Goal: Information Seeking & Learning: Learn about a topic

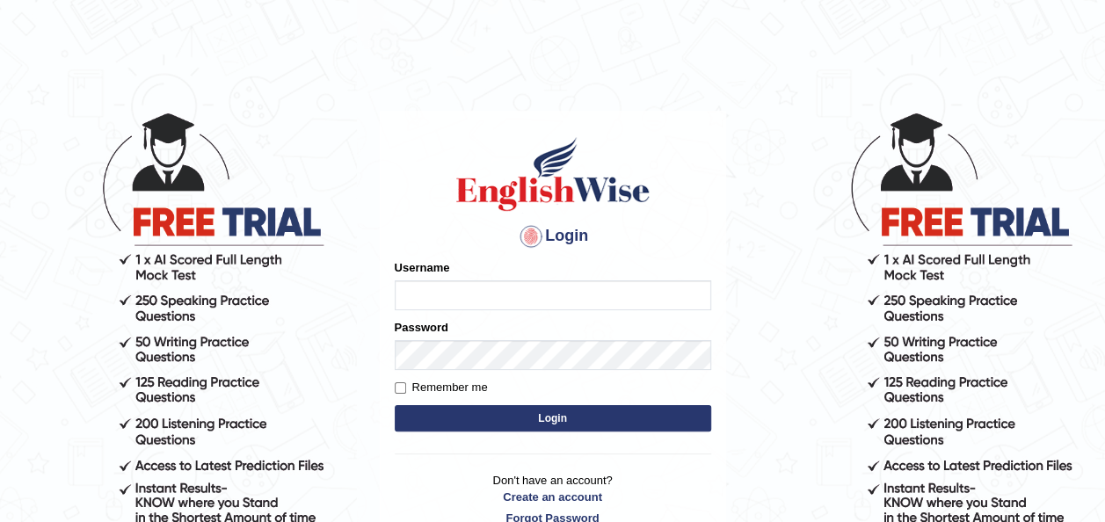
type input "yusuf123"
click at [480, 413] on button "Login" at bounding box center [553, 418] width 317 height 26
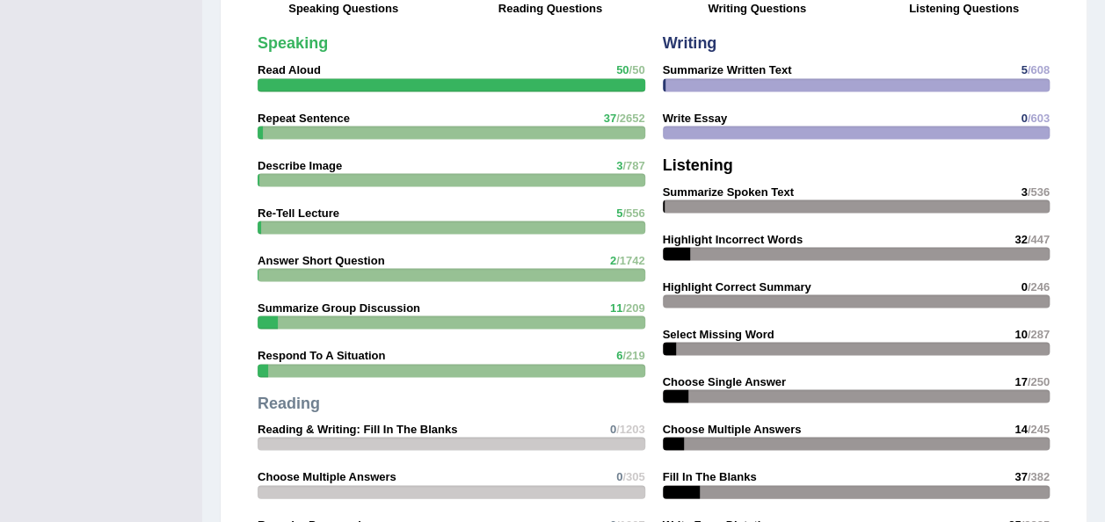
scroll to position [1618, 0]
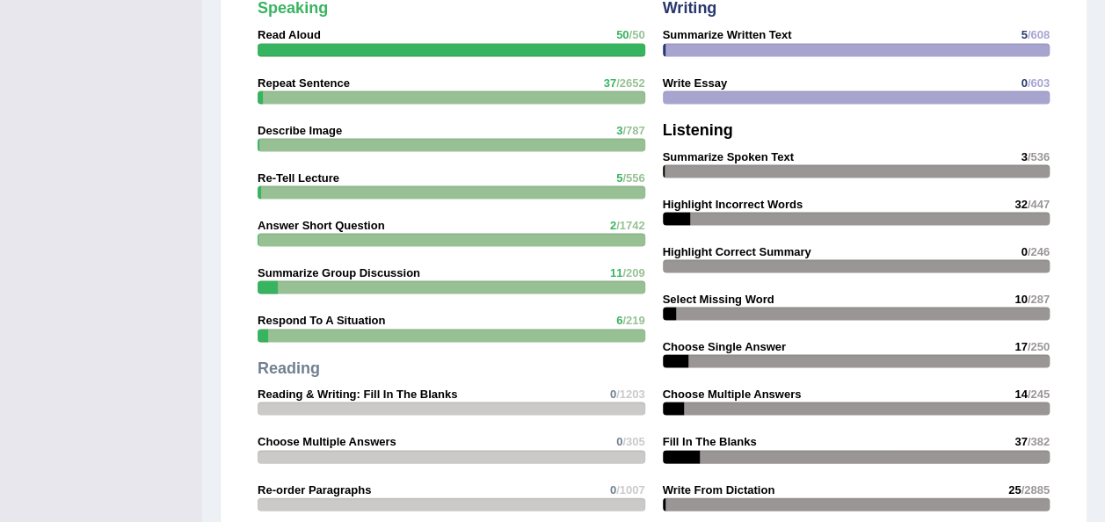
click at [480, 413] on div "Speaking Read Aloud 50 /50 Repeat Sentence 37 /2652 Describe Image 3 /787 Re-Te…" at bounding box center [451, 307] width 405 height 632
click at [486, 361] on div "Speaking Read Aloud 50 /50 Repeat Sentence 37 /2652 Describe Image 3 /787 Re-Te…" at bounding box center [451, 307] width 405 height 632
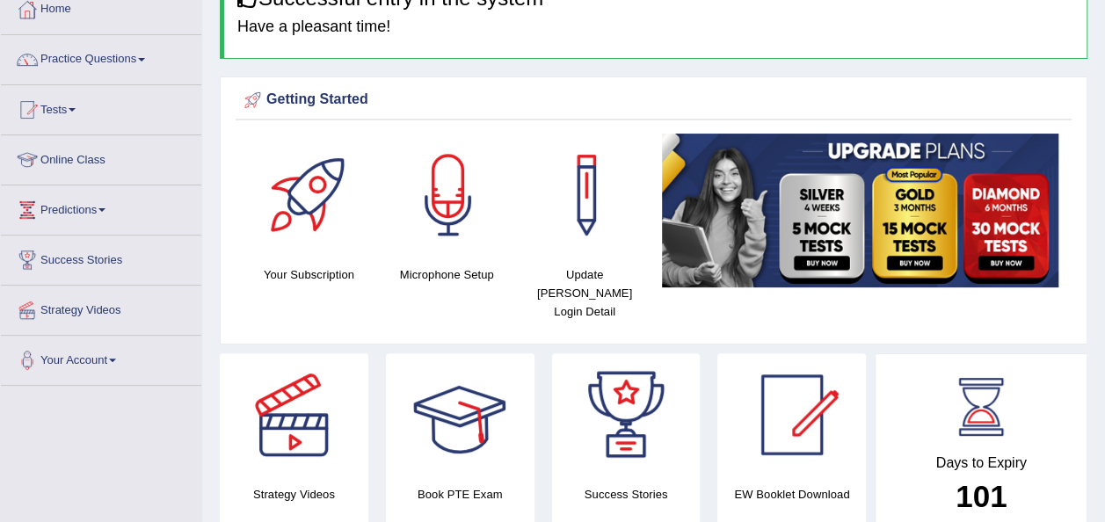
scroll to position [106, 0]
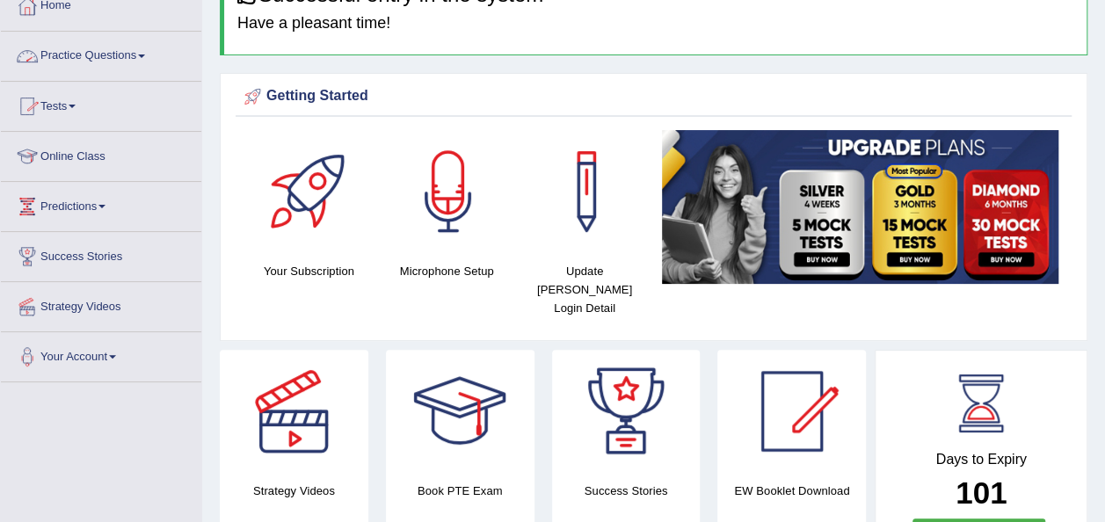
click at [101, 59] on link "Practice Questions" at bounding box center [101, 54] width 200 height 44
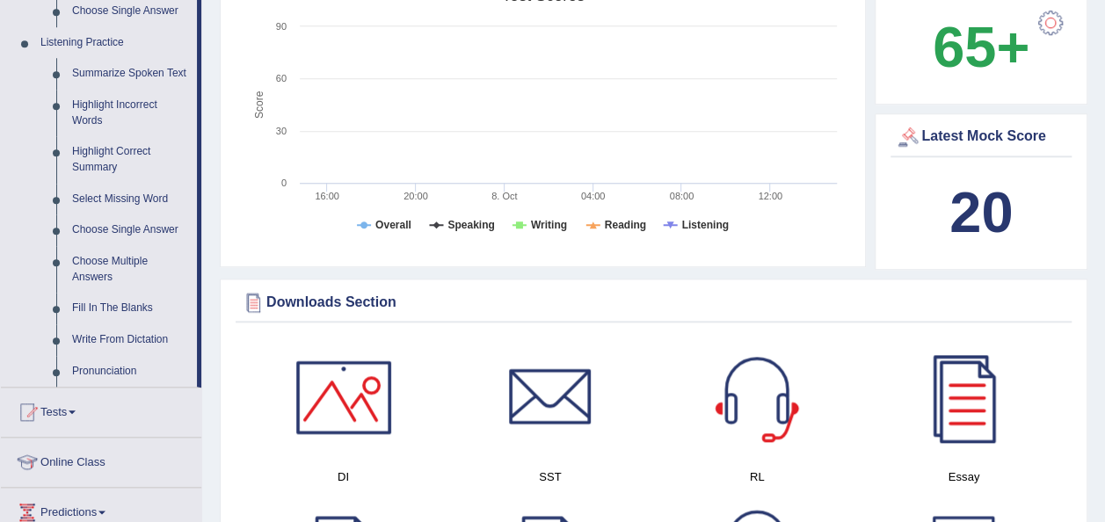
scroll to position [703, 0]
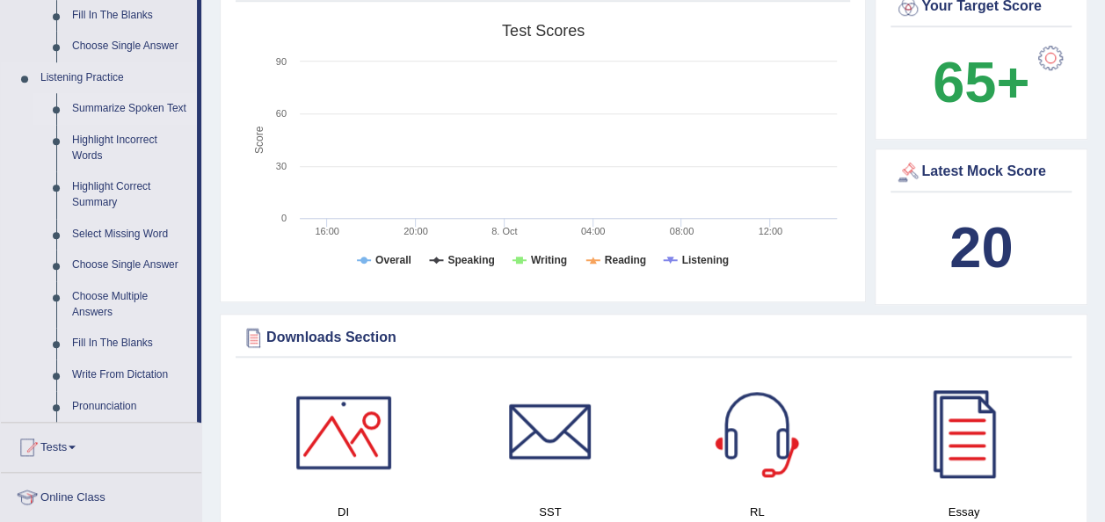
click at [104, 111] on link "Summarize Spoken Text" at bounding box center [130, 109] width 133 height 32
click at [104, 111] on ul "Summarize Spoken Text Highlight Incorrect Words Highlight Correct Summary Selec…" at bounding box center [115, 257] width 164 height 329
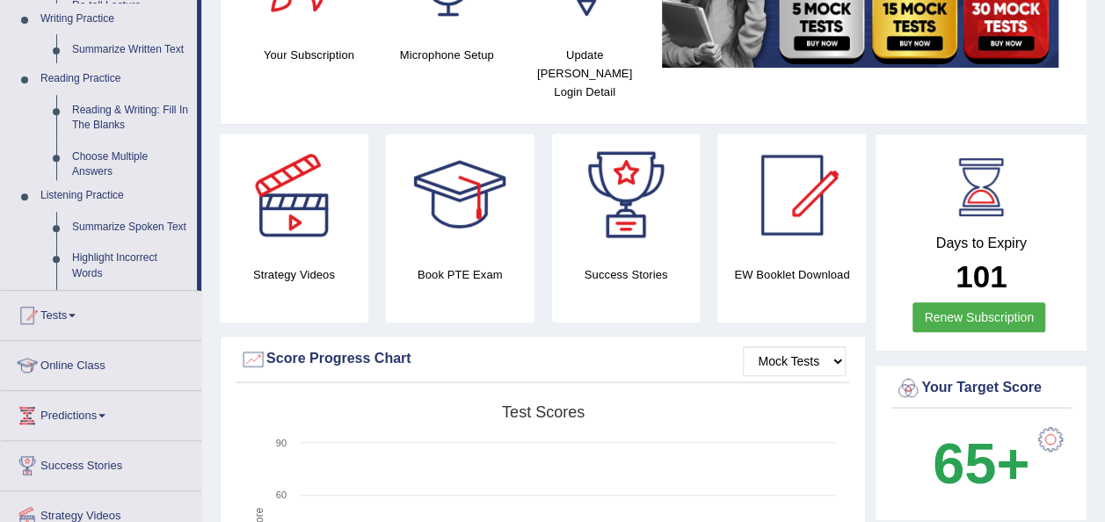
click at [104, 111] on ul "Home Practice Questions Speaking Practice Read Aloud Repeat Sentence Describe I…" at bounding box center [101, 178] width 200 height 827
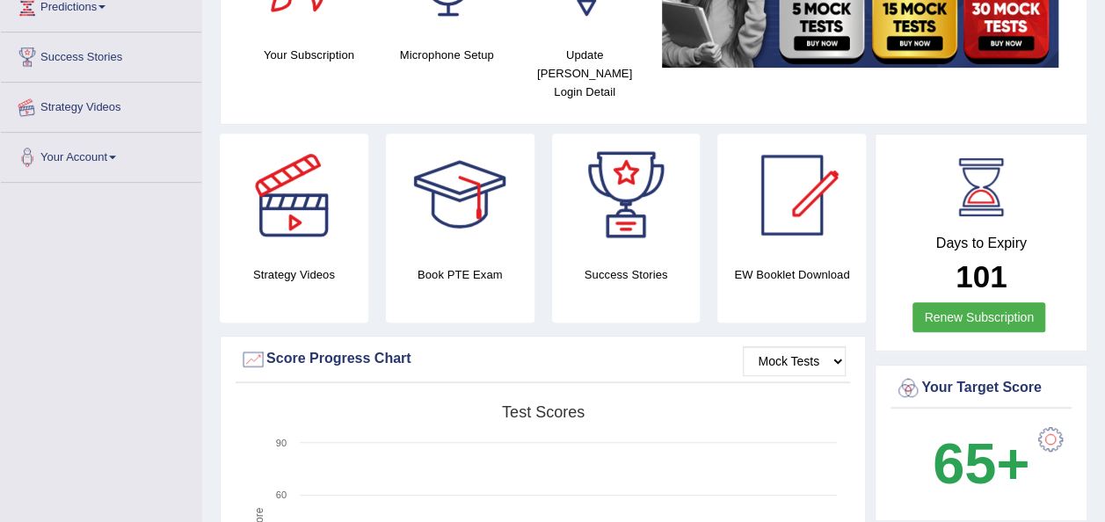
scroll to position [308, 0]
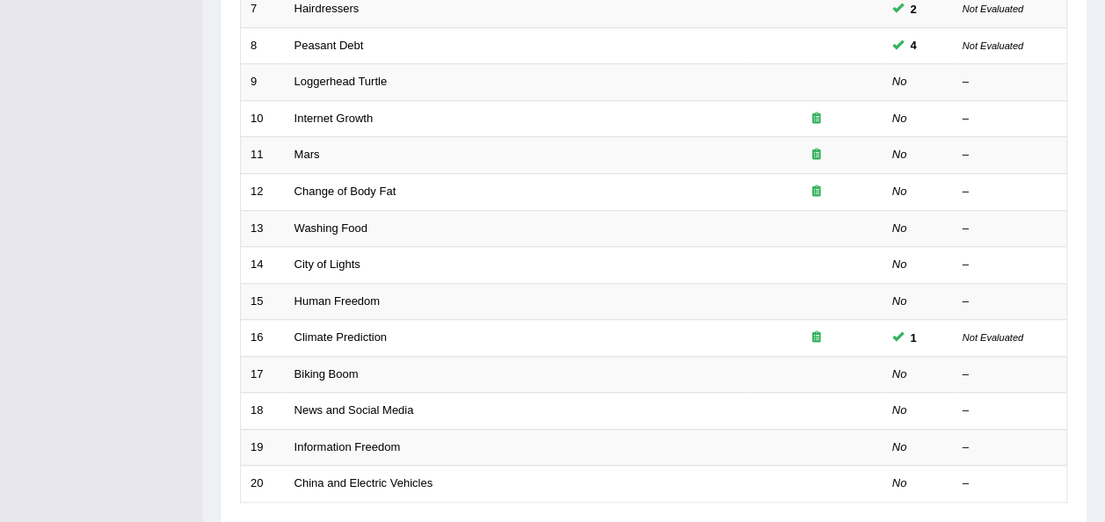
scroll to position [492, 0]
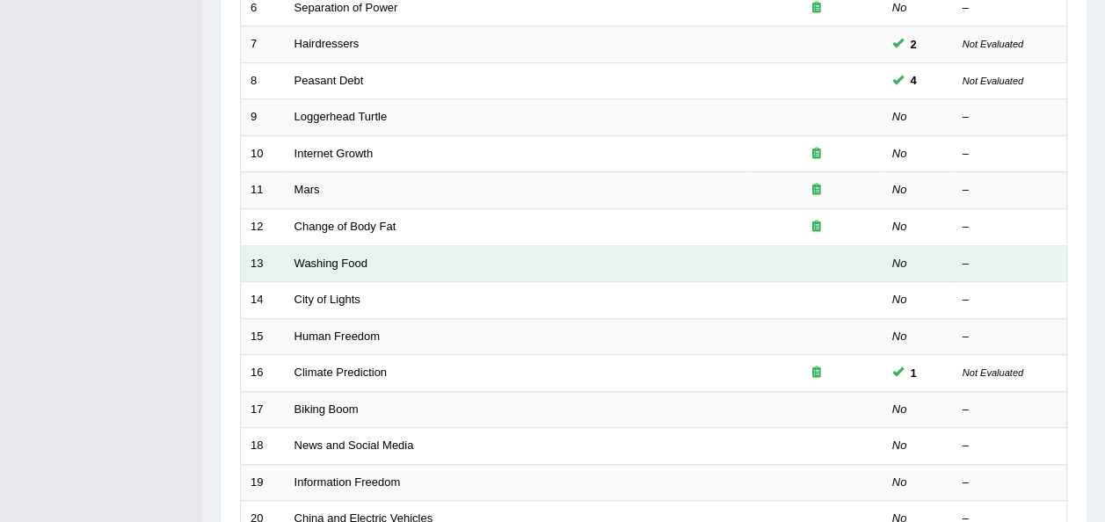
click at [317, 245] on td "Washing Food" at bounding box center [518, 263] width 466 height 37
drag, startPoint x: 317, startPoint y: 243, endPoint x: 339, endPoint y: 236, distance: 22.2
click at [339, 257] on link "Washing Food" at bounding box center [331, 263] width 73 height 13
